Goal: Task Accomplishment & Management: Manage account settings

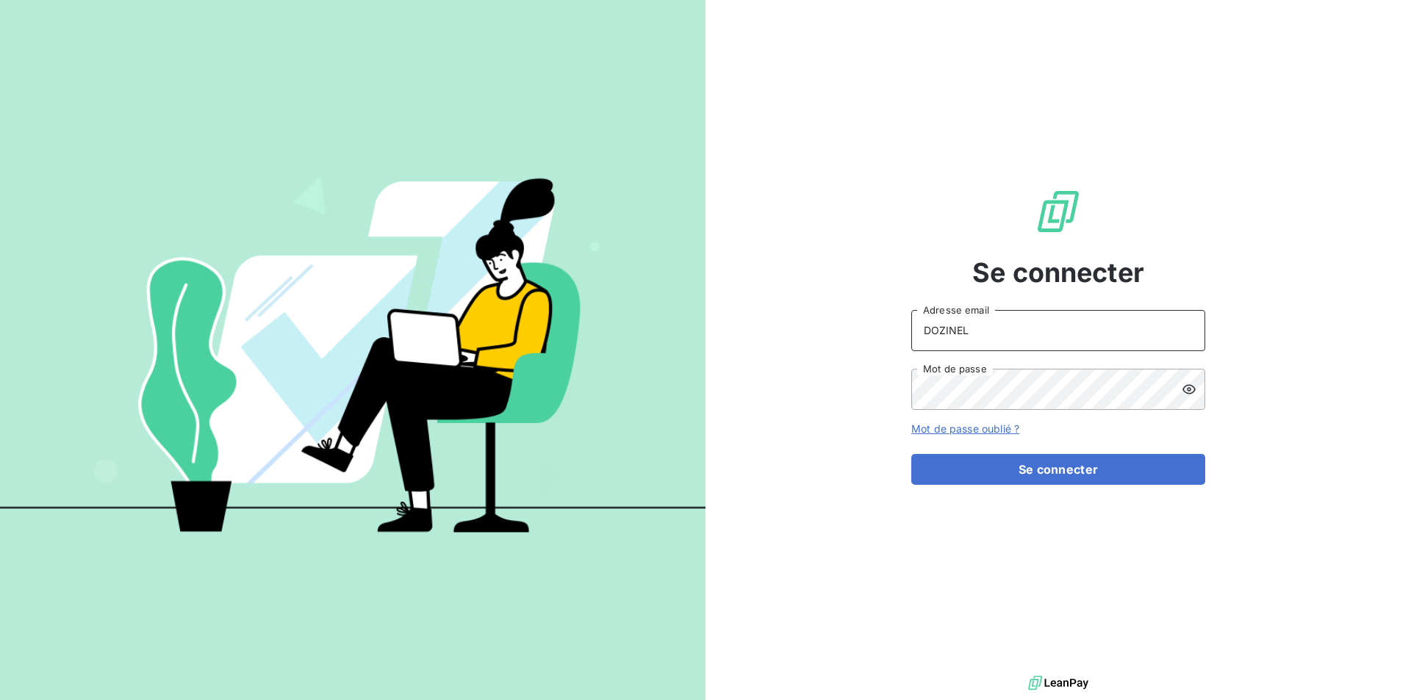
drag, startPoint x: 996, startPoint y: 331, endPoint x: 863, endPoint y: 326, distance: 132.4
click at [863, 326] on div "Se connecter DOZINEL Adresse email Mot de passe Mot de passe oublié ? Se connec…" at bounding box center [1057, 336] width 705 height 672
type input "[PERSON_NAME][EMAIL_ADDRESS][PERSON_NAME][DOMAIN_NAME]"
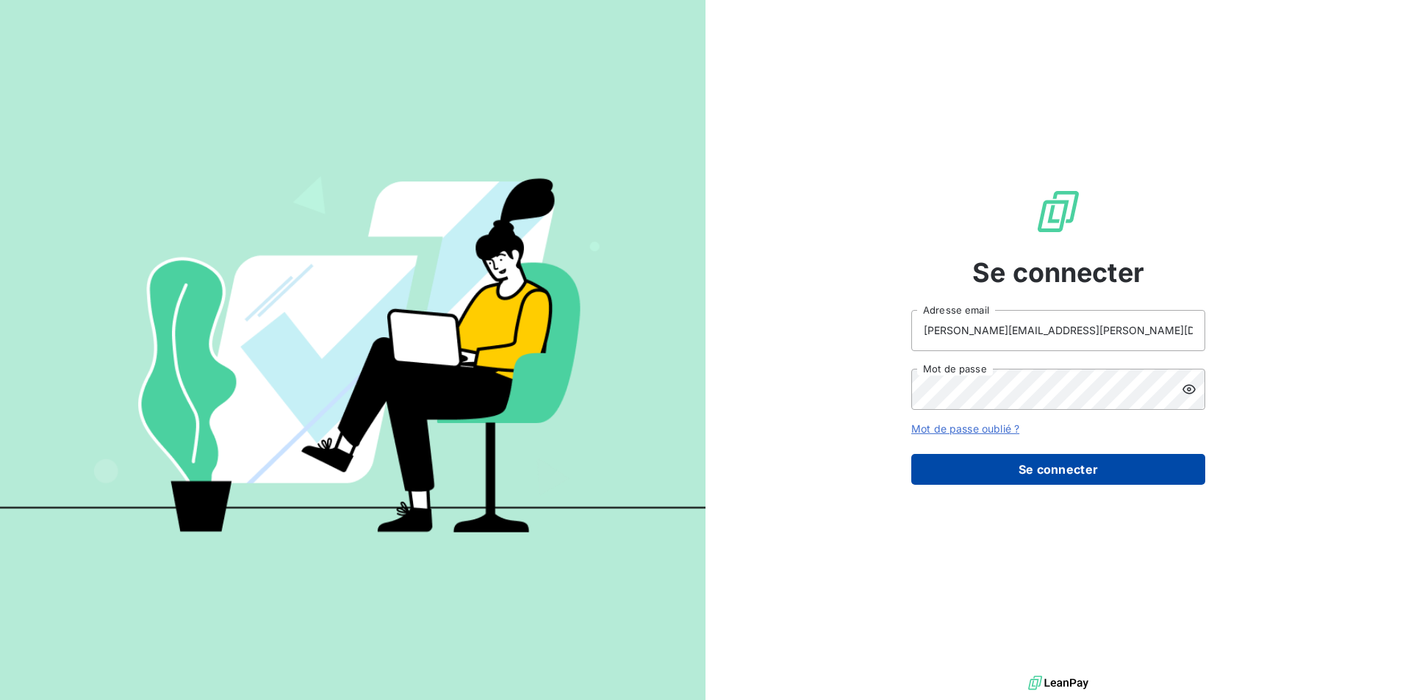
click at [1049, 470] on button "Se connecter" at bounding box center [1058, 469] width 294 height 31
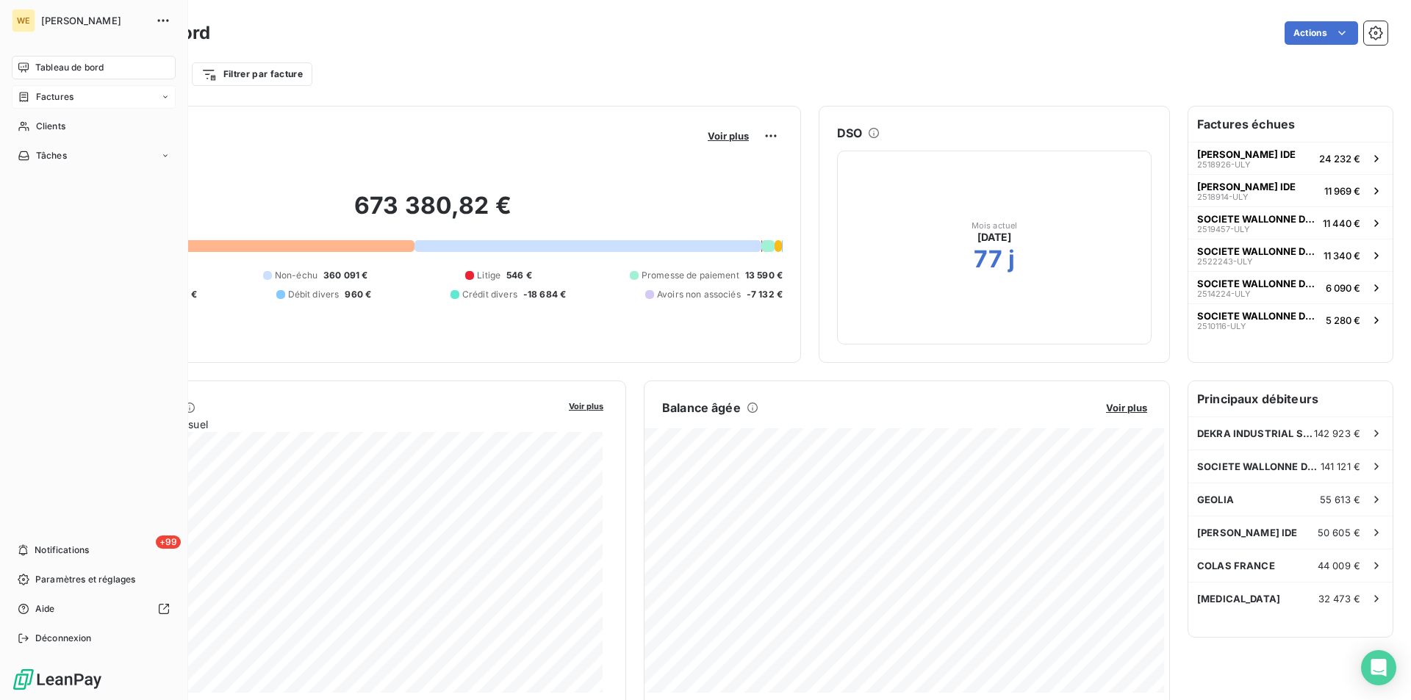
click at [74, 95] on div "Factures" at bounding box center [94, 97] width 164 height 24
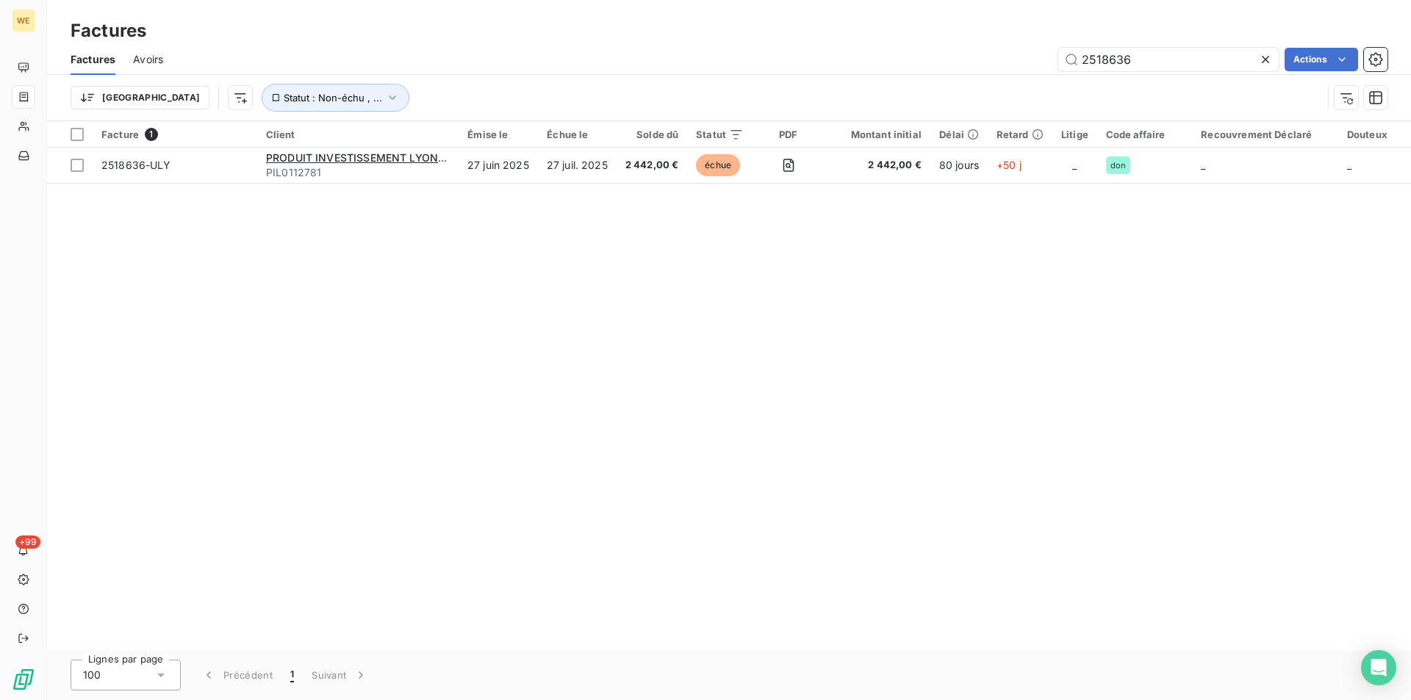
drag, startPoint x: 1133, startPoint y: 58, endPoint x: 996, endPoint y: 54, distance: 136.7
click at [996, 54] on div "2518636 Actions" at bounding box center [784, 60] width 1207 height 24
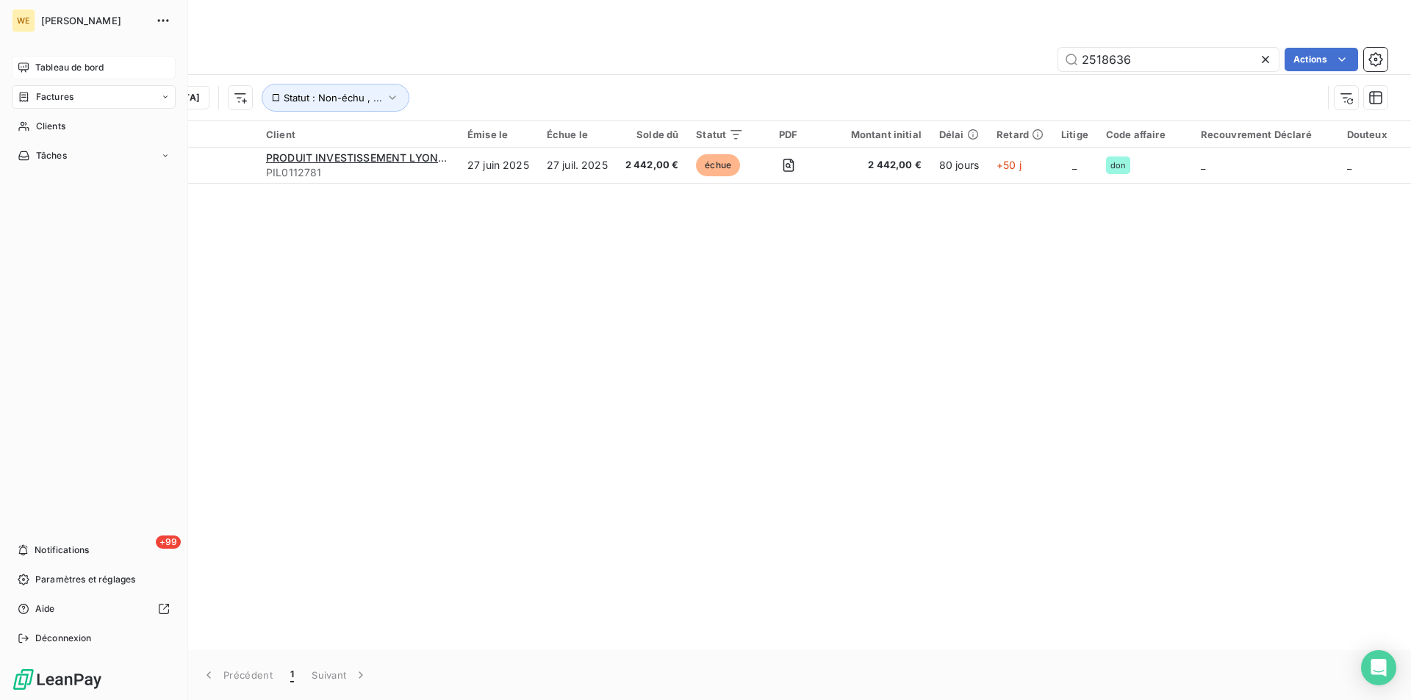
click at [68, 72] on span "Tableau de bord" at bounding box center [69, 67] width 68 height 13
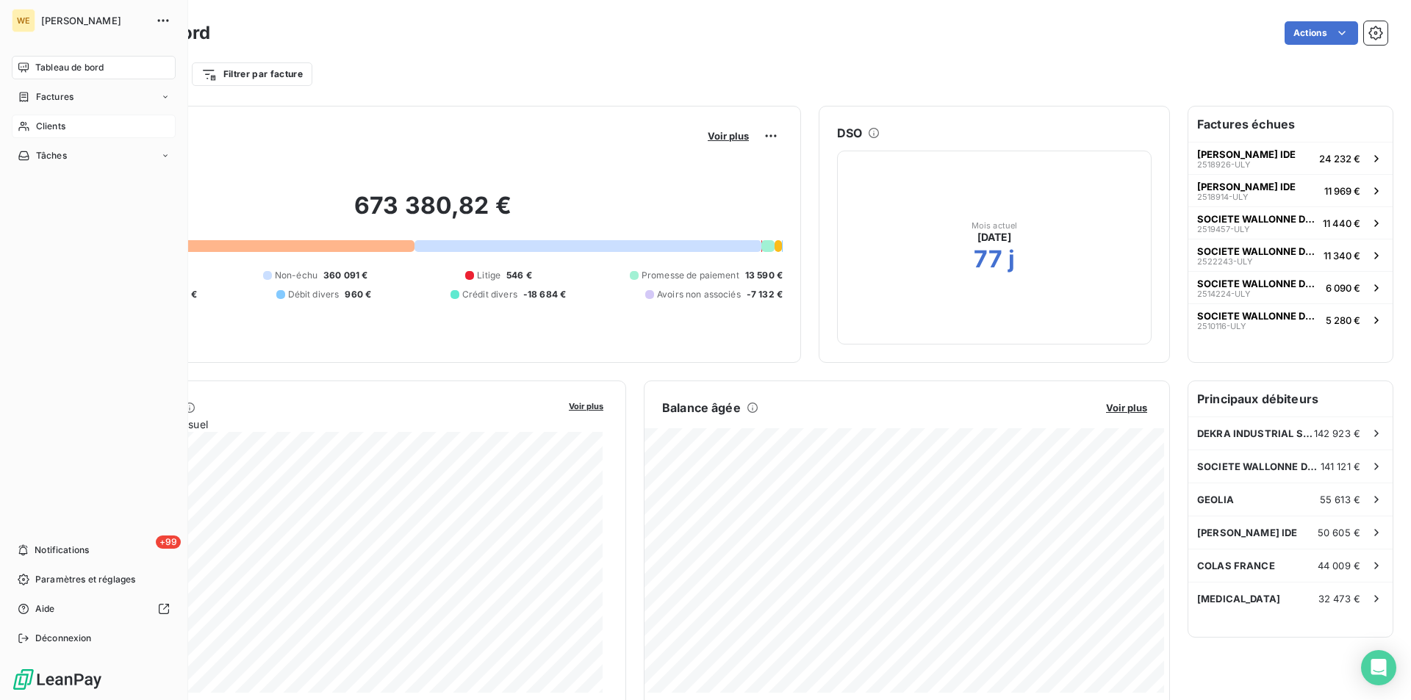
click at [68, 119] on div "Clients" at bounding box center [94, 127] width 164 height 24
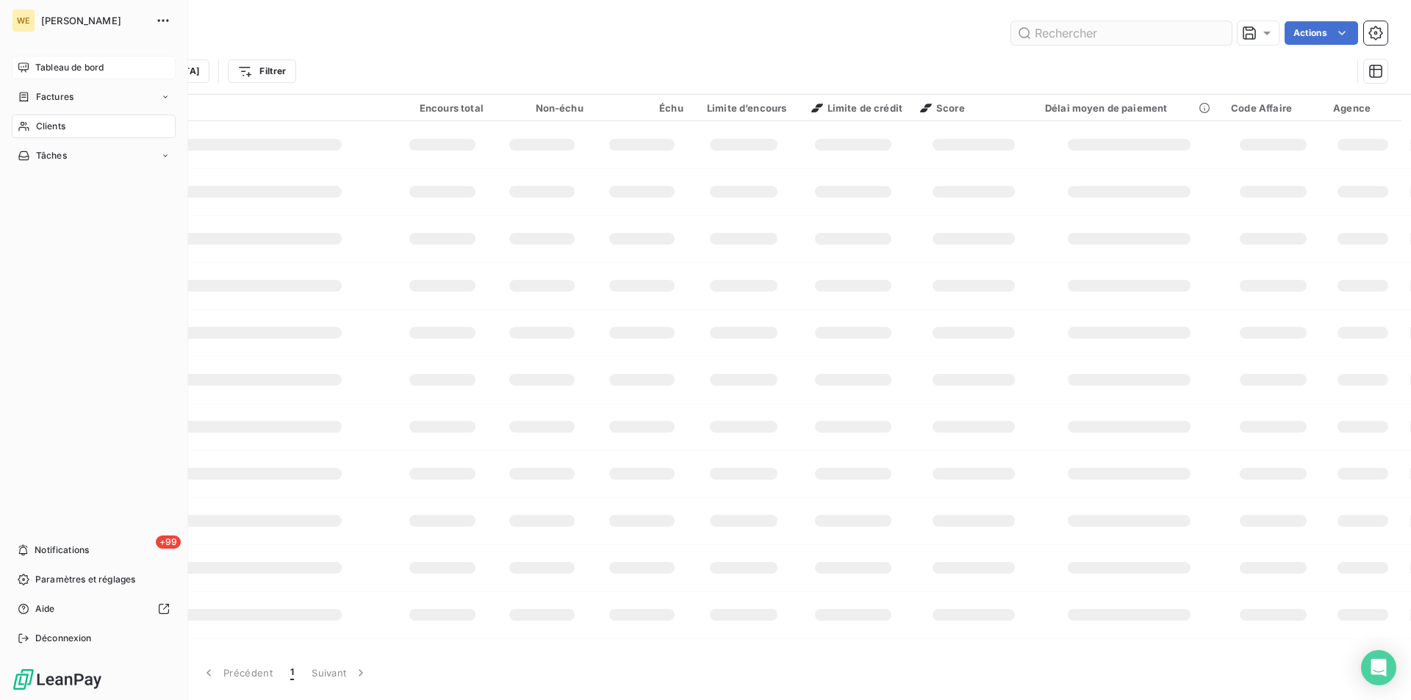
click at [1111, 33] on input "text" at bounding box center [1121, 33] width 220 height 24
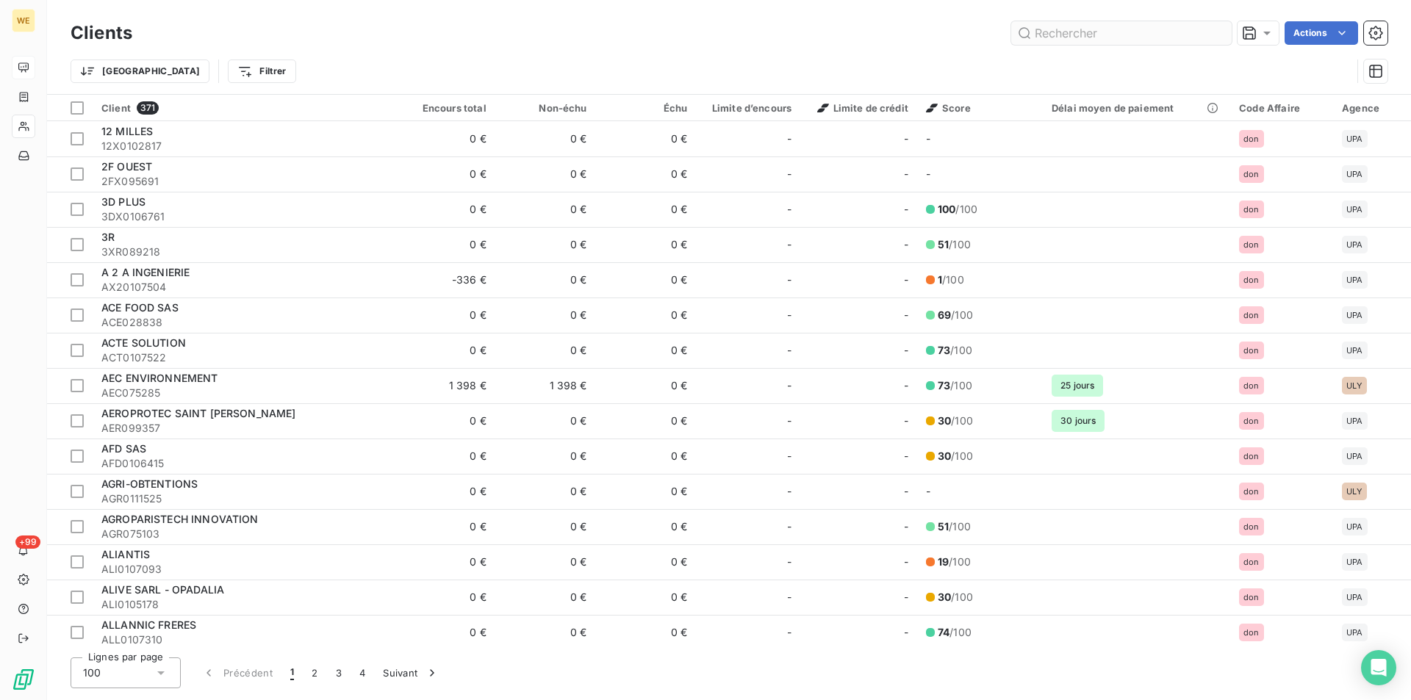
click at [1082, 28] on input "text" at bounding box center [1121, 33] width 220 height 24
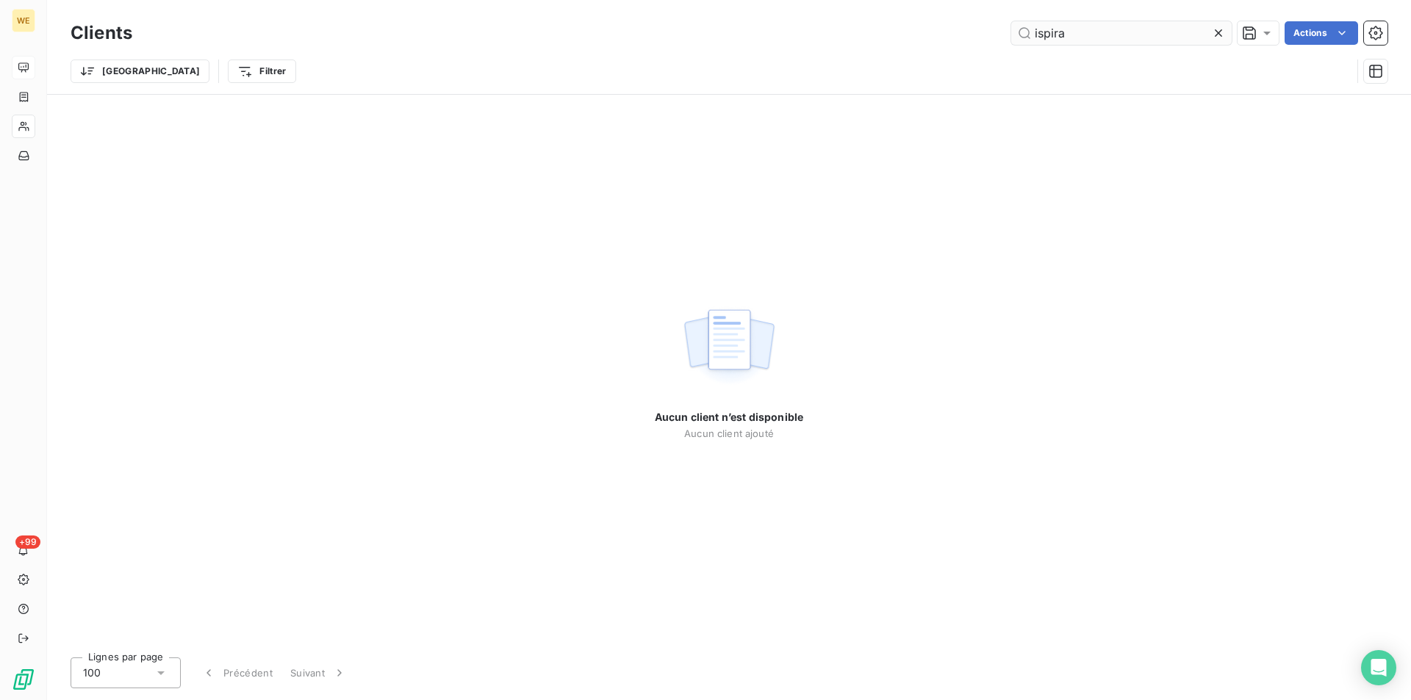
click at [1077, 37] on input "ispira" at bounding box center [1121, 33] width 220 height 24
type input "ispira"
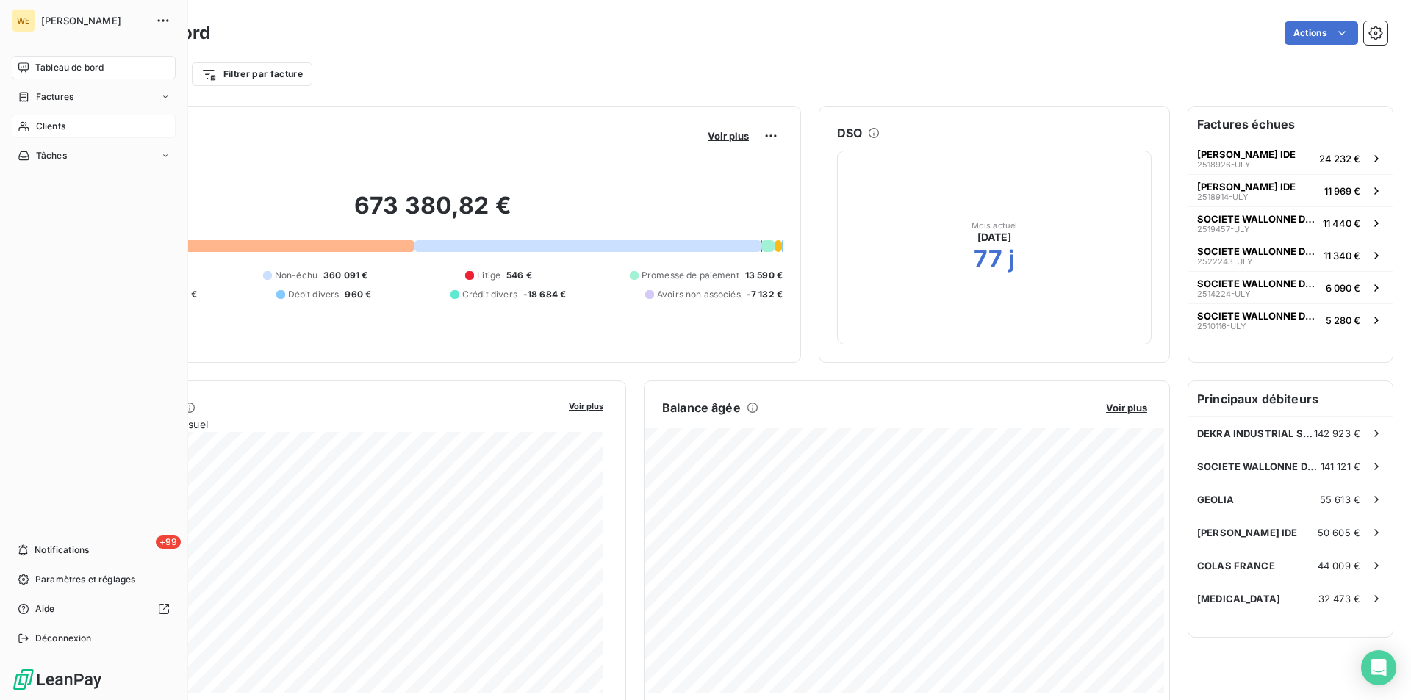
click at [53, 124] on span "Clients" at bounding box center [50, 126] width 29 height 13
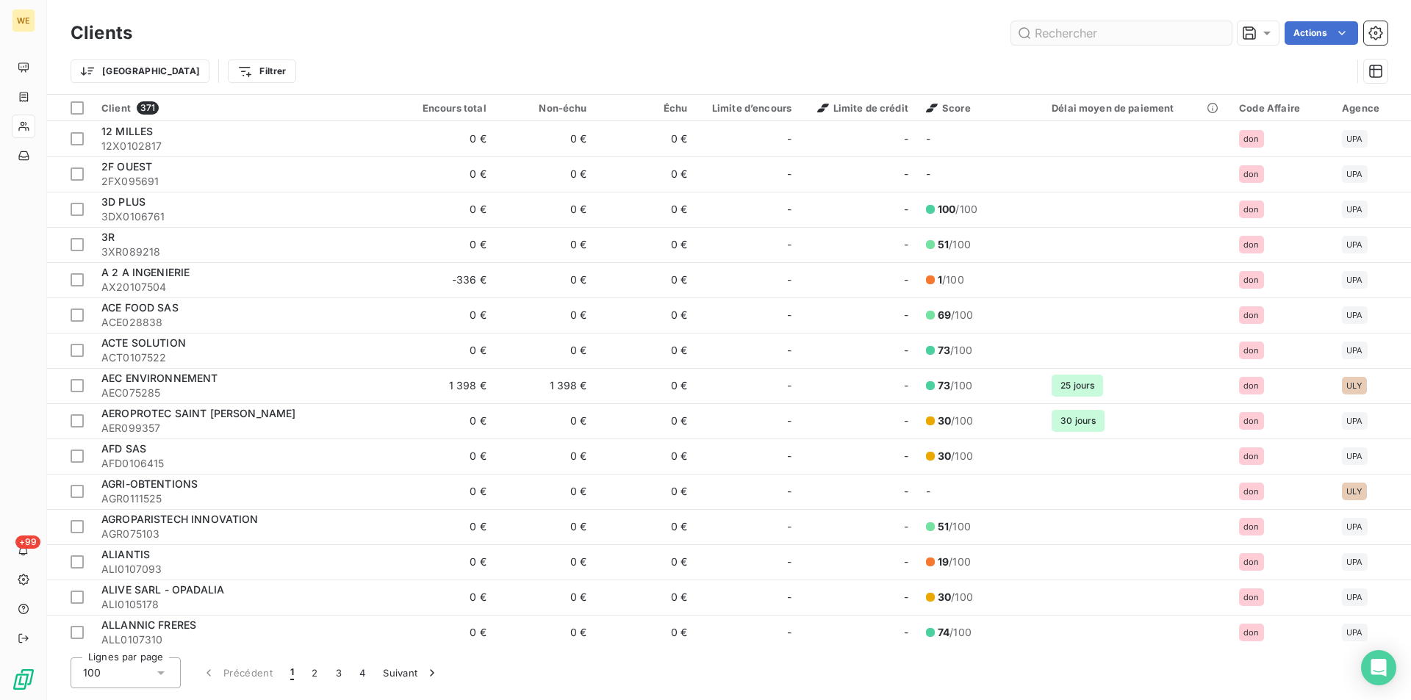
click at [1070, 33] on input "text" at bounding box center [1121, 33] width 220 height 24
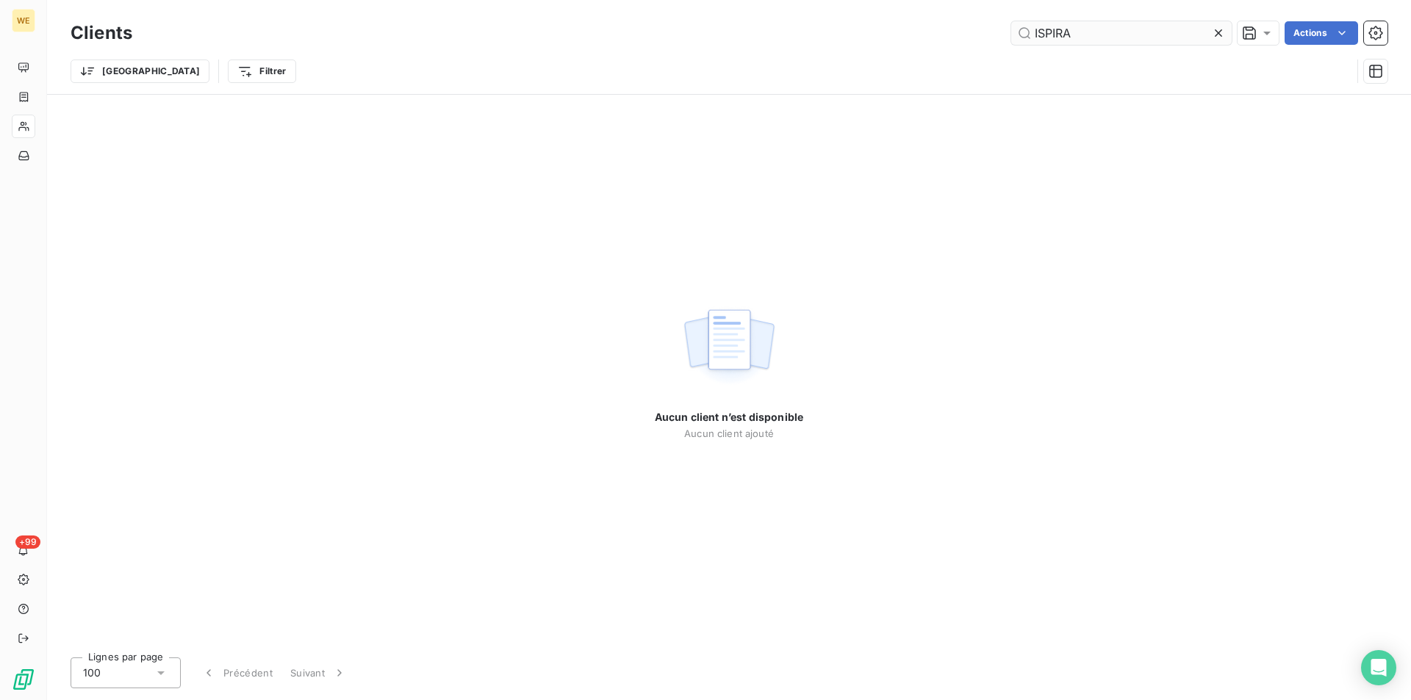
type input "ISPIRA"
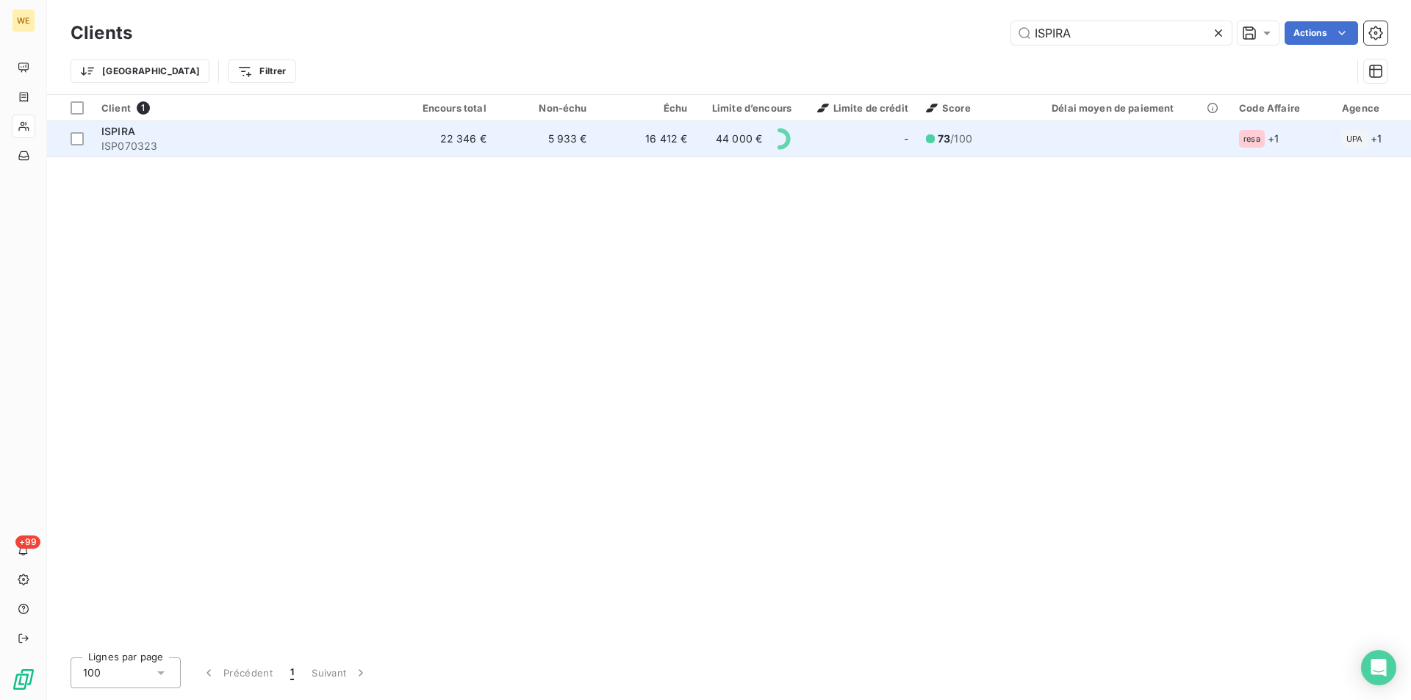
click at [448, 136] on td "22 346 €" at bounding box center [445, 138] width 101 height 35
